Goal: Information Seeking & Learning: Learn about a topic

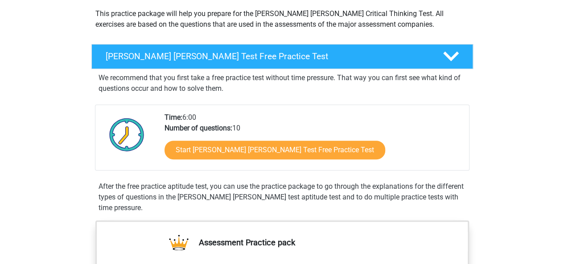
scroll to position [102, 0]
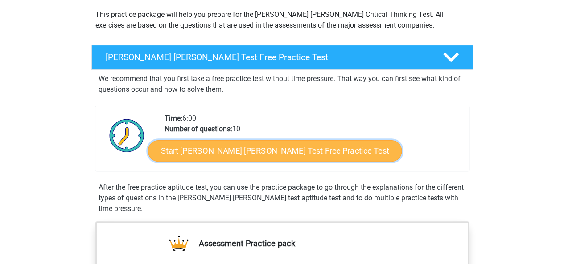
click at [212, 152] on link "Start [PERSON_NAME] [PERSON_NAME] Test Free Practice Test" at bounding box center [274, 150] width 253 height 21
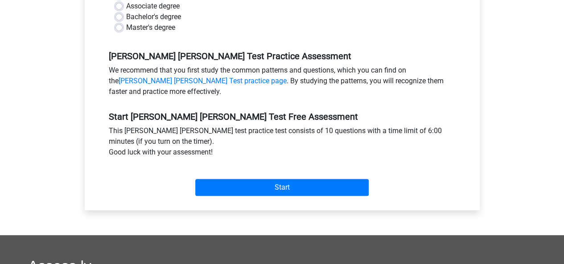
scroll to position [265, 0]
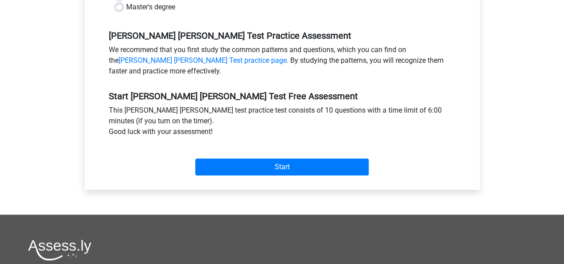
click at [252, 146] on div "Start" at bounding box center [282, 159] width 360 height 31
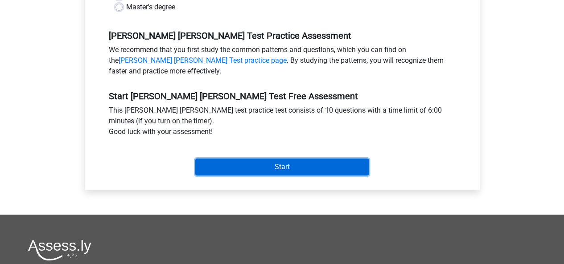
click at [246, 159] on input "Start" at bounding box center [281, 167] width 173 height 17
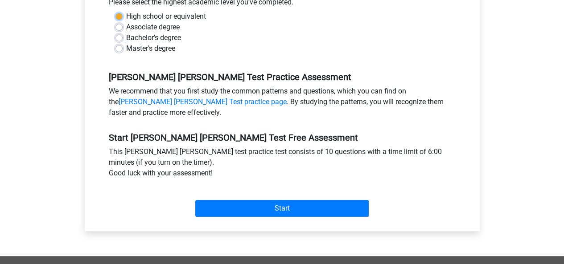
scroll to position [143, 0]
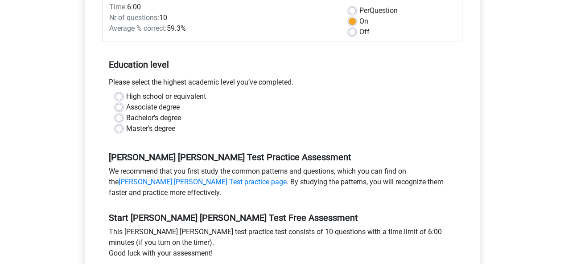
click at [125, 123] on div "Master's degree" at bounding box center [281, 128] width 333 height 11
click at [126, 123] on label "Master's degree" at bounding box center [150, 128] width 49 height 11
click at [122, 123] on input "Master's degree" at bounding box center [118, 127] width 7 height 9
radio input "true"
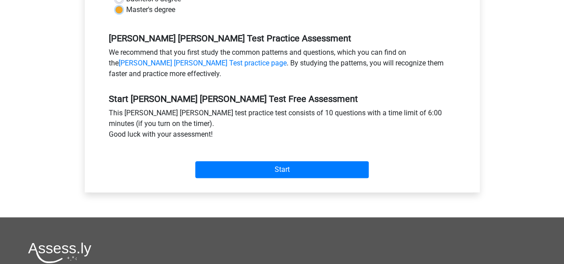
scroll to position [273, 0]
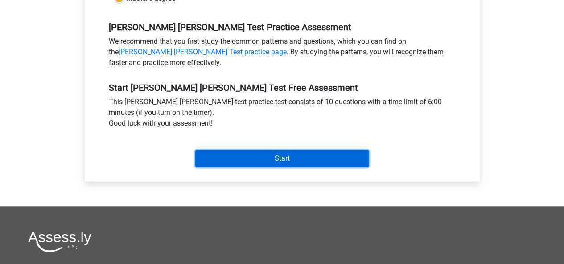
click at [272, 151] on input "Start" at bounding box center [281, 158] width 173 height 17
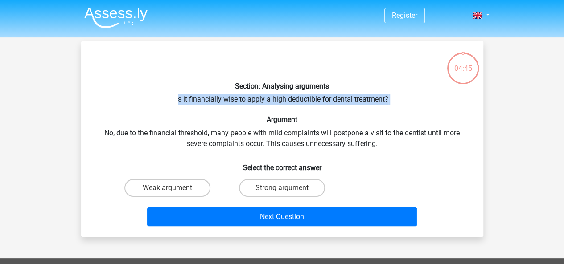
drag, startPoint x: 179, startPoint y: 102, endPoint x: 275, endPoint y: 110, distance: 96.6
click at [275, 110] on div "Section: Analysing arguments Is it financially wise to apply a high deductible …" at bounding box center [282, 139] width 395 height 182
